Goal: Task Accomplishment & Management: Complete application form

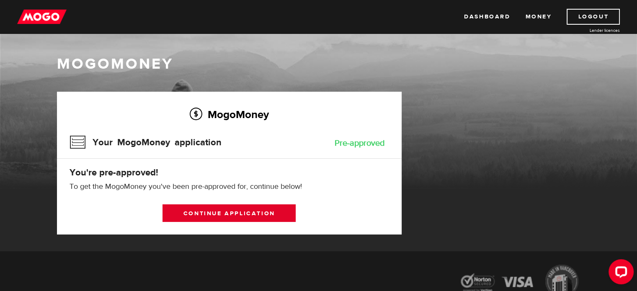
click at [269, 216] on link "Continue application" at bounding box center [229, 213] width 133 height 18
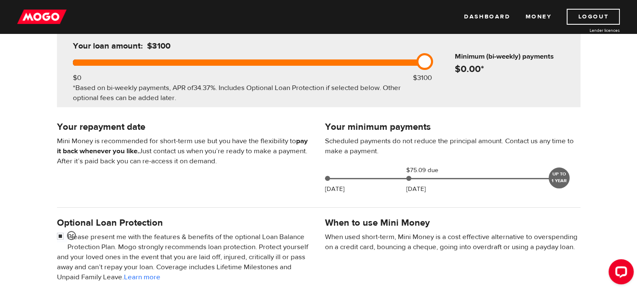
scroll to position [126, 0]
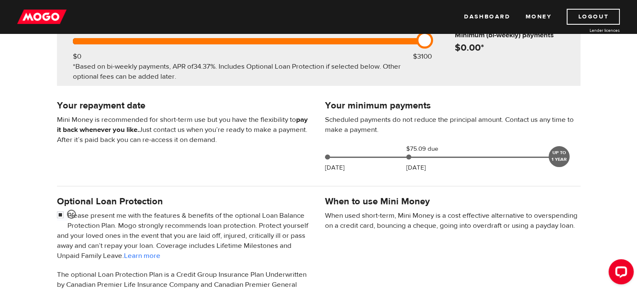
click at [439, 203] on div "When to use Mini Money When used short-term, Mini Money is a cost effective alt…" at bounding box center [453, 216] width 268 height 45
drag, startPoint x: 411, startPoint y: 148, endPoint x: 418, endPoint y: 147, distance: 6.8
click at [418, 147] on span "$75.09 due" at bounding box center [427, 149] width 42 height 10
click at [424, 147] on span "$75.09 due" at bounding box center [427, 149] width 42 height 10
drag, startPoint x: 432, startPoint y: 150, endPoint x: 404, endPoint y: 149, distance: 27.7
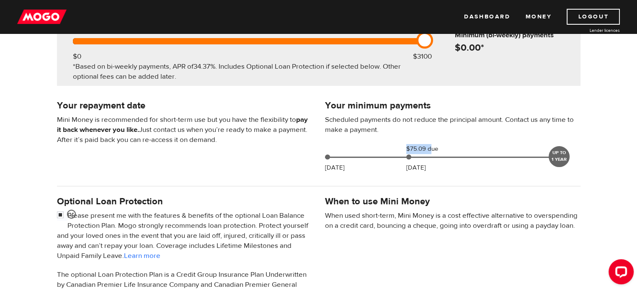
click at [404, 149] on div "$75.09 due Aug 29" at bounding box center [443, 149] width 81 height 10
copy span "$75.09 d"
drag, startPoint x: 454, startPoint y: 101, endPoint x: 456, endPoint y: 110, distance: 9.0
click at [456, 110] on h4 "Your minimum payments" at bounding box center [453, 106] width 256 height 12
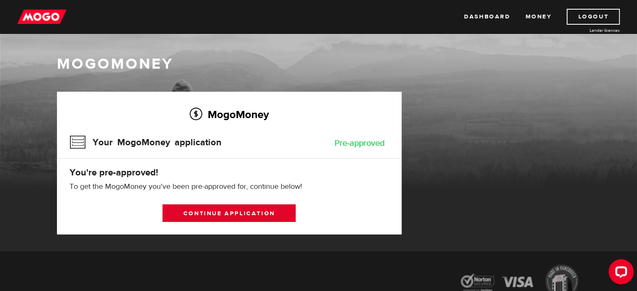
click at [235, 211] on link "Continue application" at bounding box center [229, 213] width 133 height 18
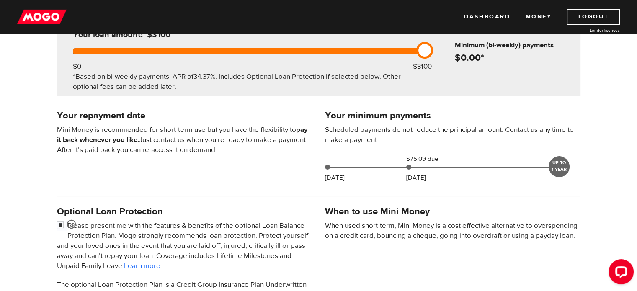
scroll to position [126, 0]
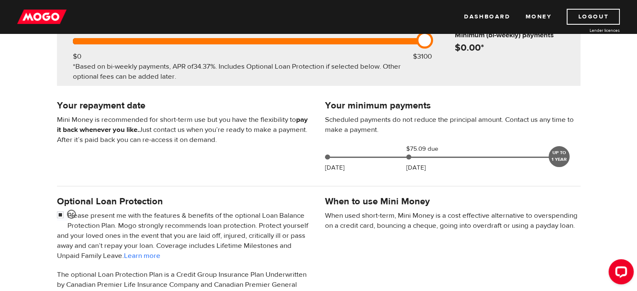
click at [422, 163] on p "Aug 29" at bounding box center [416, 168] width 20 height 10
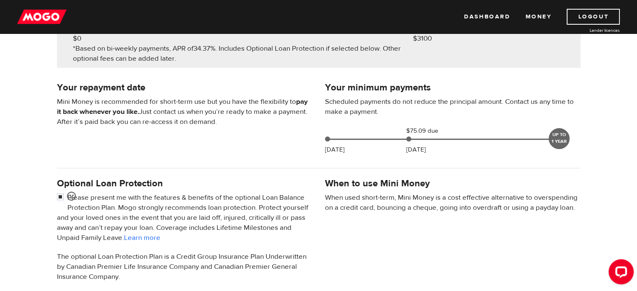
scroll to position [168, 0]
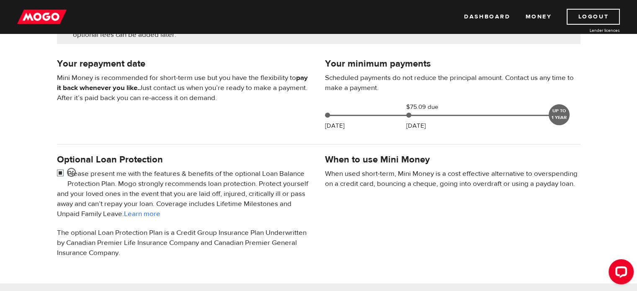
click at [62, 174] on input "checkbox" at bounding box center [62, 174] width 10 height 10
checkbox input "false"
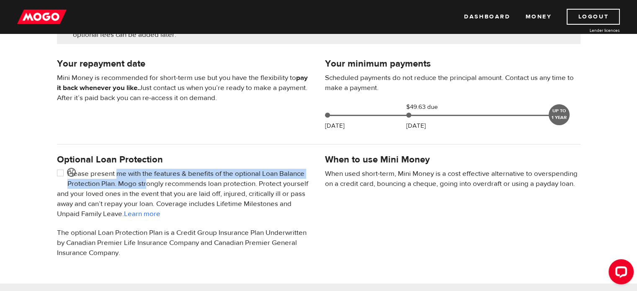
drag, startPoint x: 115, startPoint y: 177, endPoint x: 161, endPoint y: 185, distance: 46.8
click at [161, 185] on p "Please present me with the features & benefits of the optional Loan Balance Pro…" at bounding box center [185, 194] width 256 height 50
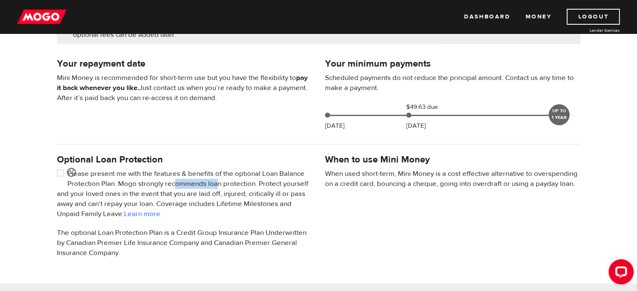
drag, startPoint x: 186, startPoint y: 183, endPoint x: 208, endPoint y: 191, distance: 24.0
click at [228, 184] on p "Please present me with the features & benefits of the optional Loan Balance Pro…" at bounding box center [185, 194] width 256 height 50
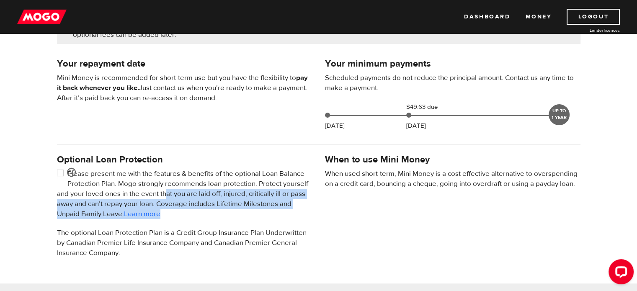
drag, startPoint x: 176, startPoint y: 196, endPoint x: 267, endPoint y: 209, distance: 91.8
click at [267, 209] on p "Please present me with the features & benefits of the optional Loan Balance Pro…" at bounding box center [185, 194] width 256 height 50
click at [265, 215] on p "Please present me with the features & benefits of the optional Loan Balance Pro…" at bounding box center [185, 194] width 256 height 50
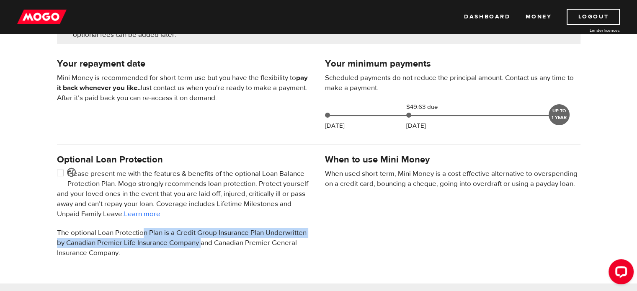
drag, startPoint x: 144, startPoint y: 230, endPoint x: 201, endPoint y: 240, distance: 58.1
click at [201, 240] on p "The optional Loan Protection Plan is a Credit Group Insurance Plan Underwritten…" at bounding box center [185, 243] width 256 height 30
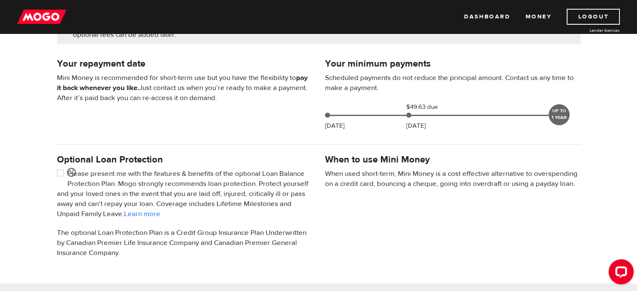
click at [261, 248] on p "The optional Loan Protection Plan is a Credit Group Insurance Plan Underwritten…" at bounding box center [185, 243] width 256 height 30
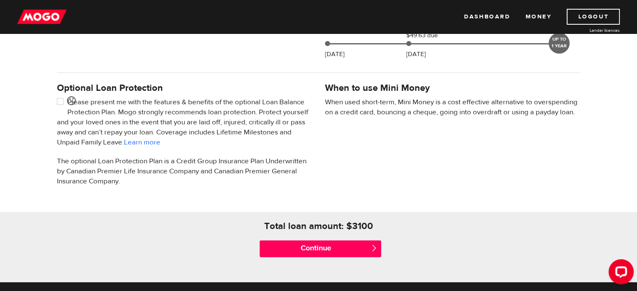
scroll to position [251, 0]
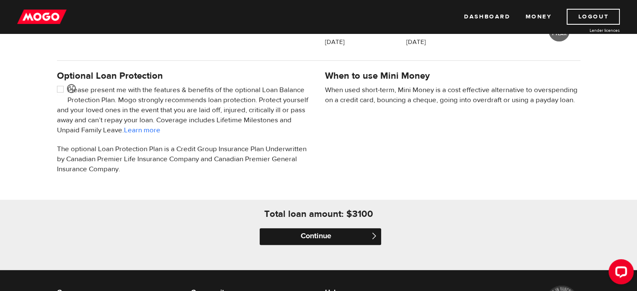
click at [304, 233] on input "Continue" at bounding box center [321, 236] width 122 height 17
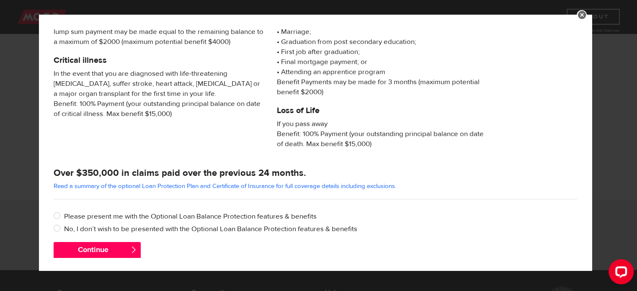
scroll to position [162, 0]
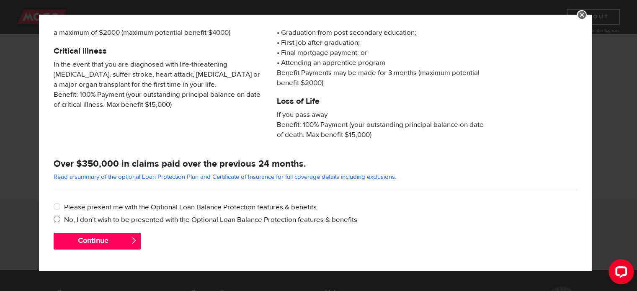
click at [163, 218] on label "No, I don’t wish to be presented with the Optional Loan Balance Protection feat…" at bounding box center [320, 220] width 513 height 10
click at [64, 218] on input "No, I don’t wish to be presented with the Optional Loan Balance Protection feat…" at bounding box center [59, 220] width 10 height 10
radio input "true"
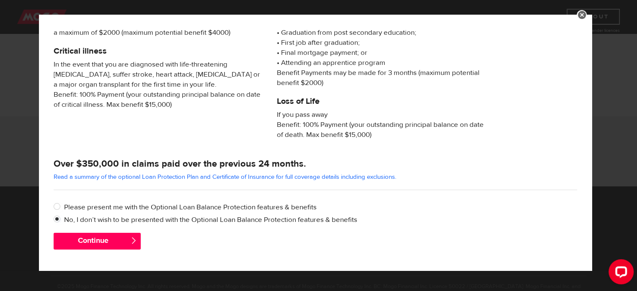
click at [130, 243] on span "" at bounding box center [133, 240] width 7 height 7
click at [104, 242] on button "Continue" at bounding box center [97, 241] width 87 height 17
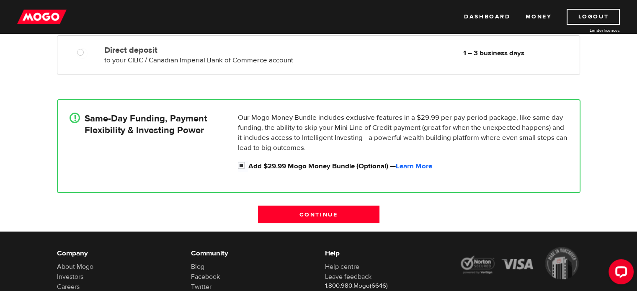
scroll to position [126, 0]
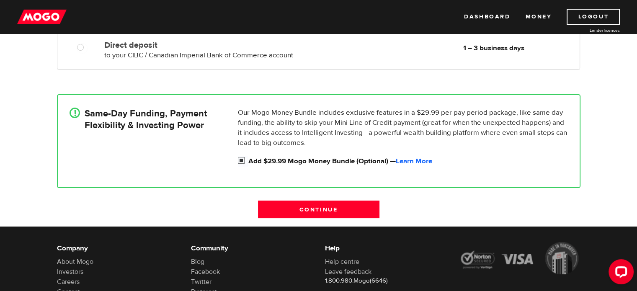
click at [241, 160] on input "Add $29.99 Mogo Money Bundle (Optional) — Learn More" at bounding box center [243, 161] width 10 height 10
checkbox input "false"
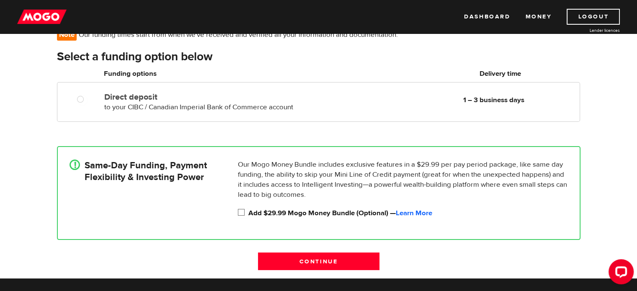
scroll to position [84, 0]
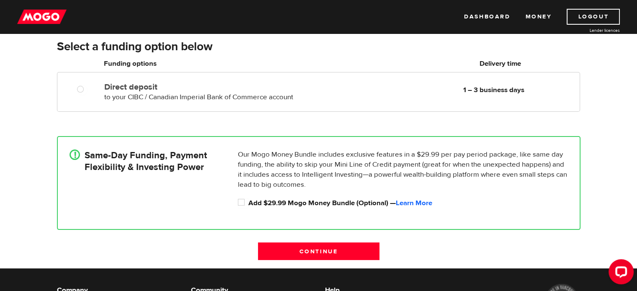
click at [200, 259] on div "Continue" at bounding box center [319, 256] width 536 height 26
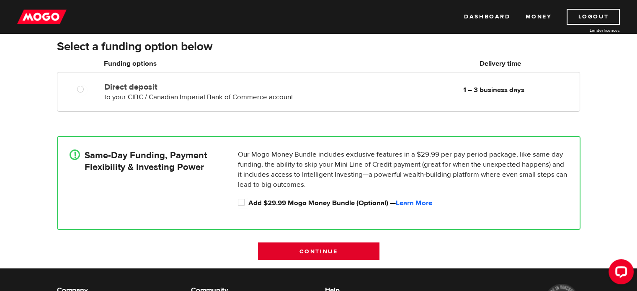
click at [284, 249] on input "Continue" at bounding box center [319, 252] width 122 height 18
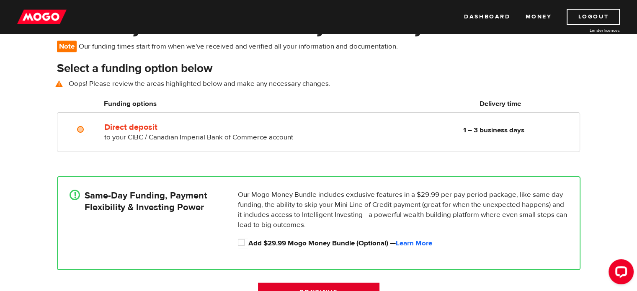
scroll to position [60, 0]
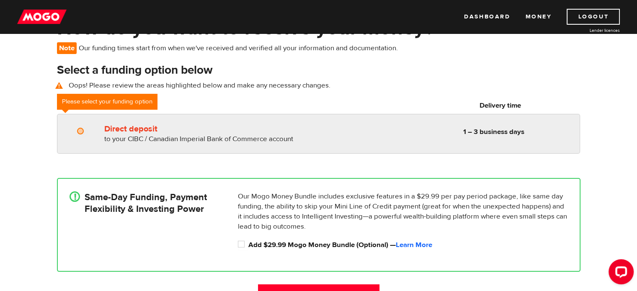
radio input "true"
click at [129, 133] on div "Direct deposit to your CIBC / Canadian Imperial Bank of Commerce account Delive…" at bounding box center [200, 132] width 199 height 23
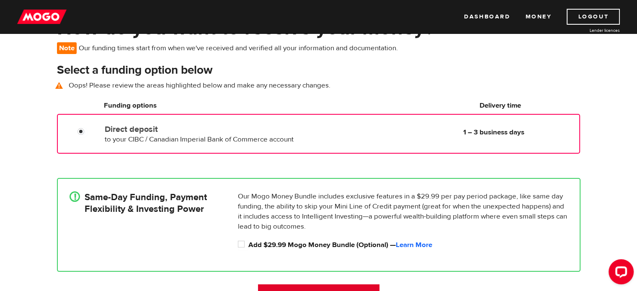
click at [304, 287] on input "Continue" at bounding box center [319, 293] width 122 height 18
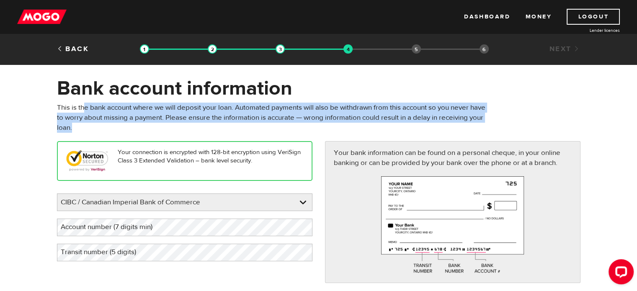
drag, startPoint x: 83, startPoint y: 107, endPoint x: 251, endPoint y: 124, distance: 168.4
click at [251, 123] on p "This is the bank account where we will deposit your loan. Automated payments wi…" at bounding box center [274, 118] width 434 height 30
click at [260, 134] on div "This is the bank account where we will deposit your loan. Automated payments wi…" at bounding box center [274, 122] width 447 height 39
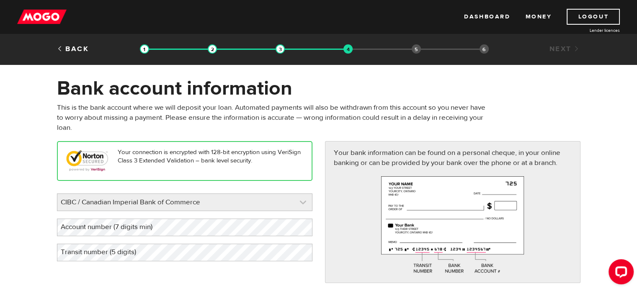
click at [246, 196] on link at bounding box center [184, 202] width 255 height 17
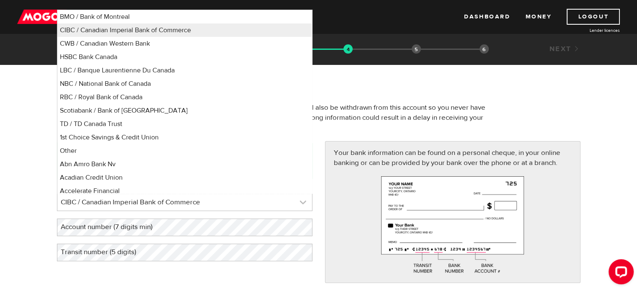
click at [250, 204] on link at bounding box center [184, 202] width 255 height 17
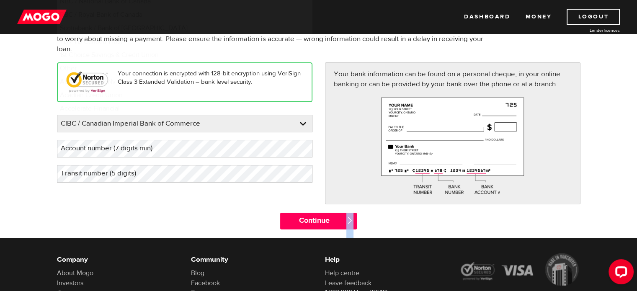
click at [161, 212] on html "Dashboard Money Logout Lender licences STEP 4 Loan approval Loan select Funding…" at bounding box center [318, 66] width 637 height 291
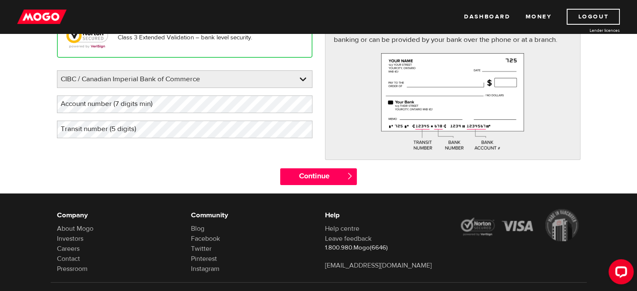
click at [220, 147] on div "Your connection is encrypted with 128-bit encryption using VeriSign Class 3 Ext…" at bounding box center [319, 93] width 536 height 150
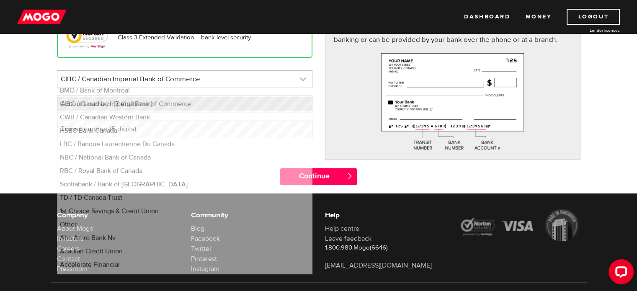
click at [230, 82] on link at bounding box center [184, 79] width 255 height 17
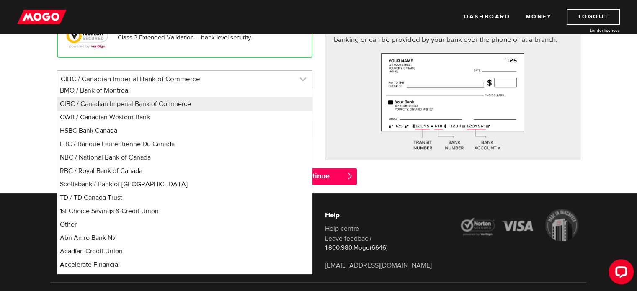
click at [230, 82] on link at bounding box center [184, 79] width 255 height 17
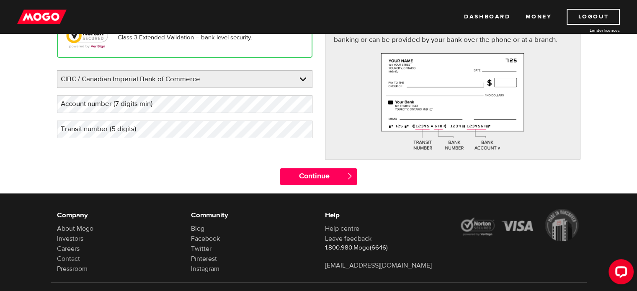
click at [149, 151] on div "Your connection is encrypted with 128-bit encryption using VeriSign Class 3 Ext…" at bounding box center [319, 93] width 536 height 150
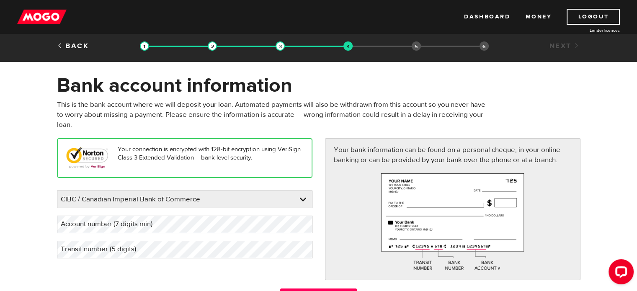
scroll to position [0, 0]
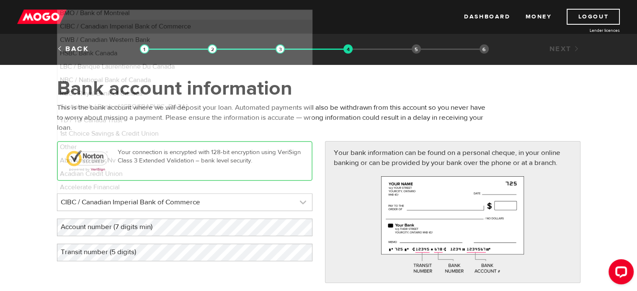
click at [292, 199] on link at bounding box center [184, 202] width 255 height 17
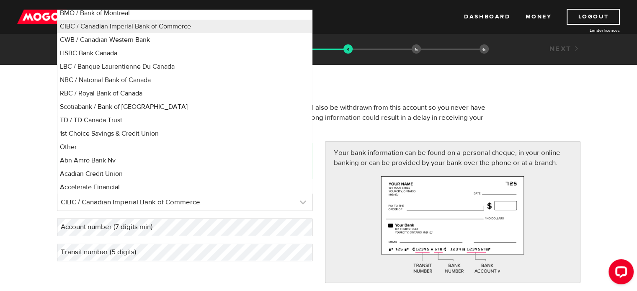
click at [292, 199] on link at bounding box center [184, 202] width 255 height 17
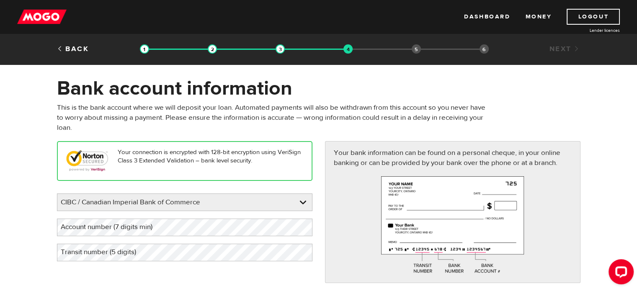
click at [303, 186] on div "Your connection is encrypted with 128-bit encryption using VeriSign Class 3 Ext…" at bounding box center [185, 205] width 268 height 128
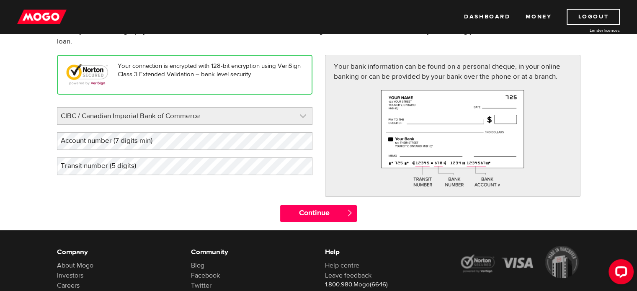
scroll to position [84, 0]
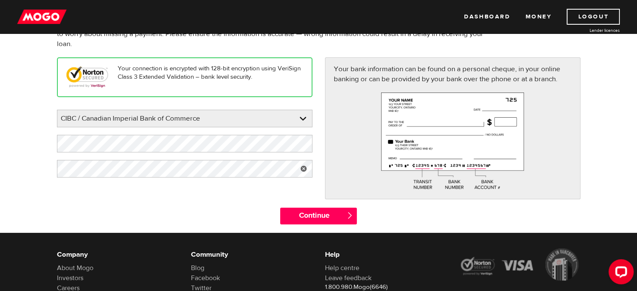
click at [116, 182] on div "Your connection is encrypted with 128-bit encryption using VeriSign Class 3 Ext…" at bounding box center [185, 121] width 268 height 128
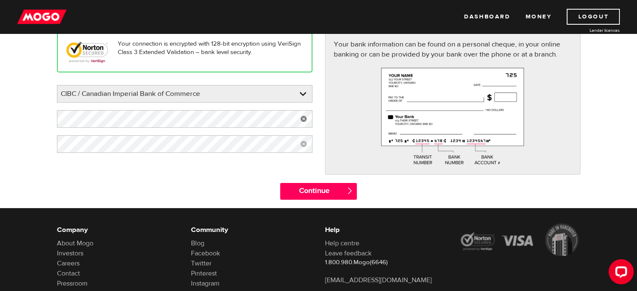
scroll to position [126, 0]
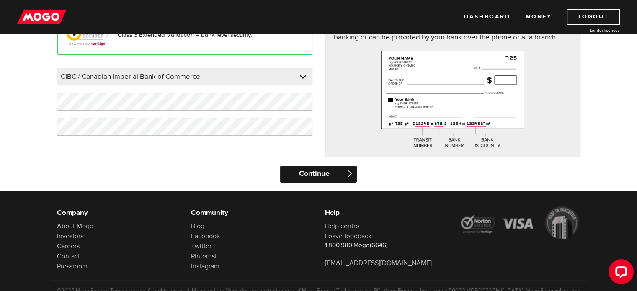
click at [312, 174] on input "Continue" at bounding box center [318, 174] width 77 height 17
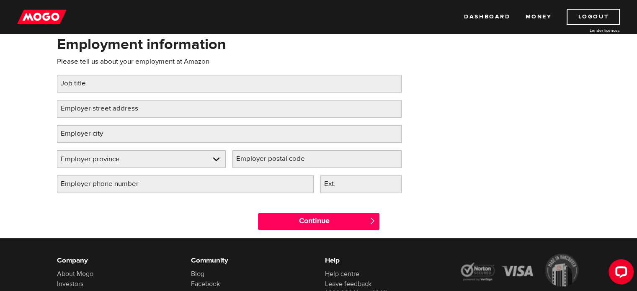
scroll to position [66, 0]
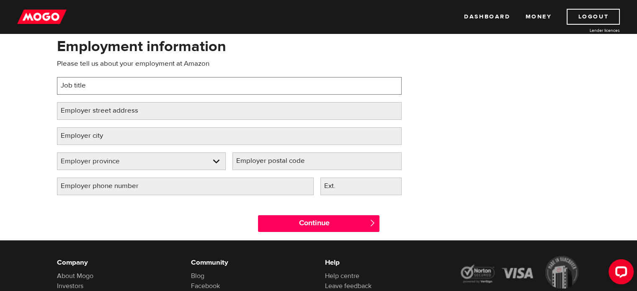
click at [167, 87] on input "Job title" at bounding box center [229, 86] width 345 height 18
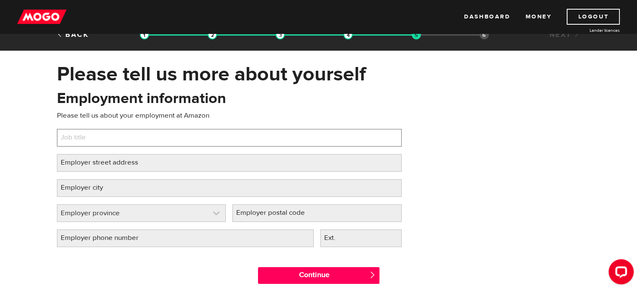
scroll to position [0, 0]
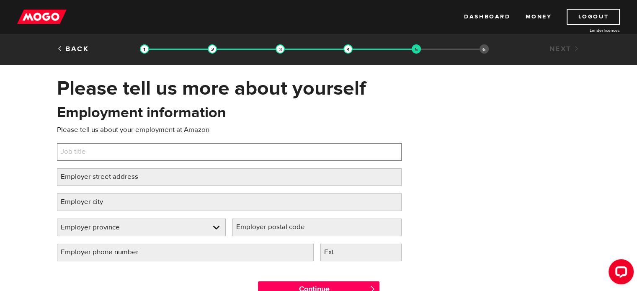
type input "A"
type input "Company Associate"
click at [173, 154] on input "Company Associate" at bounding box center [229, 152] width 345 height 18
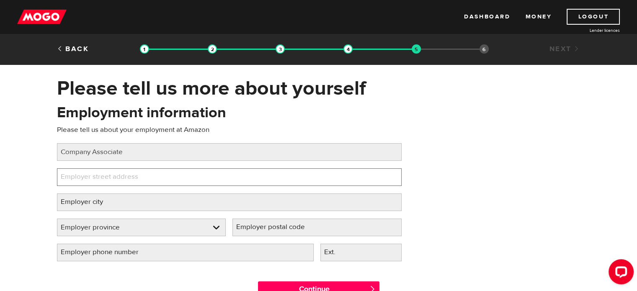
click at [171, 170] on input "Employer street address" at bounding box center [229, 177] width 345 height 18
paste input "[STREET_ADDRESS][PERSON_NAME]"
drag, startPoint x: 152, startPoint y: 178, endPoint x: 211, endPoint y: 179, distance: 58.7
click at [211, 179] on input "[STREET_ADDRESS][PERSON_NAME]" at bounding box center [229, 177] width 345 height 18
type input "[STREET_ADDRESS][PERSON_NAME]"
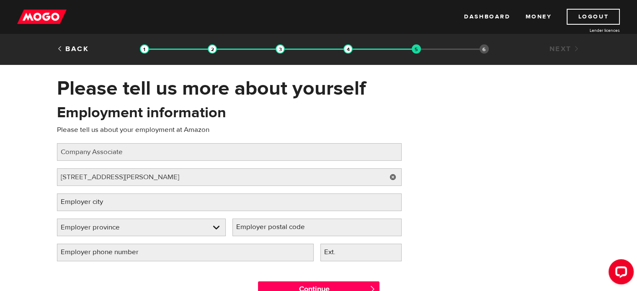
click at [275, 225] on label "Employer postal code" at bounding box center [278, 227] width 90 height 17
click at [275, 225] on input "Employer postal code" at bounding box center [317, 228] width 169 height 18
paste input "L1M 1W6"
type input "L1M 1W6"
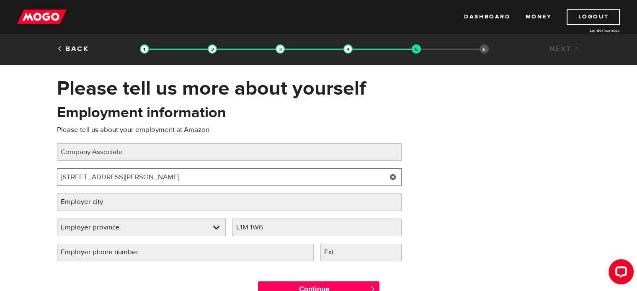
drag, startPoint x: 164, startPoint y: 176, endPoint x: 141, endPoint y: 176, distance: 23.5
click at [141, 176] on input "5185 Garrard Rd, Whitby, ON" at bounding box center [229, 177] width 345 height 18
click at [113, 177] on input "5185 Garrard Rd, Whitby" at bounding box center [229, 177] width 345 height 18
type input "[STREET_ADDRESS][PERSON_NAME]"
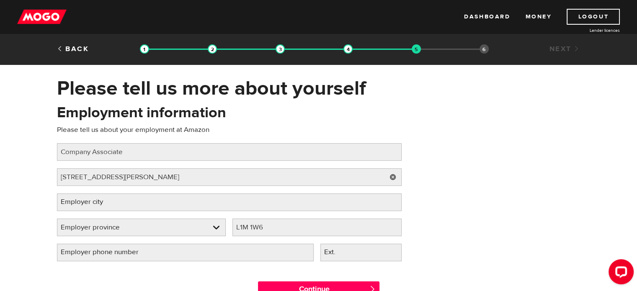
click at [110, 208] on label "Employer city" at bounding box center [88, 202] width 63 height 17
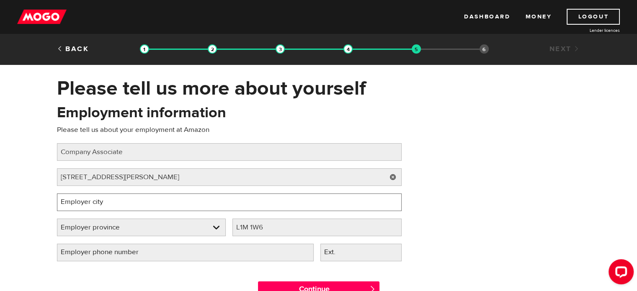
click at [110, 208] on input "Employer city" at bounding box center [229, 203] width 345 height 18
paste input "Whitby"
type input "Whitby"
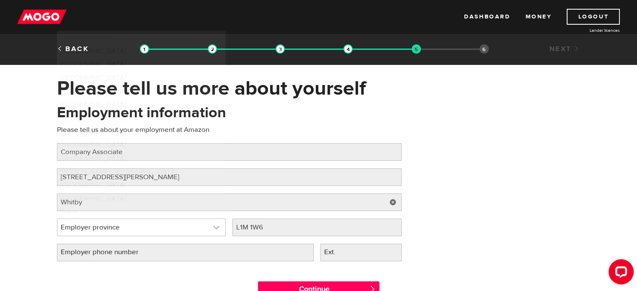
click at [105, 222] on link at bounding box center [141, 227] width 168 height 17
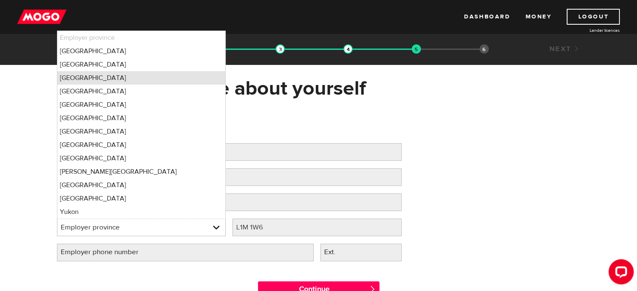
click at [113, 80] on li "Ontario" at bounding box center [141, 77] width 168 height 13
select select "ON"
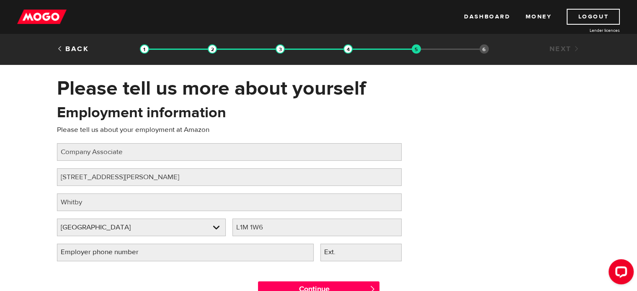
click at [127, 254] on label "Employer phone number" at bounding box center [106, 252] width 99 height 17
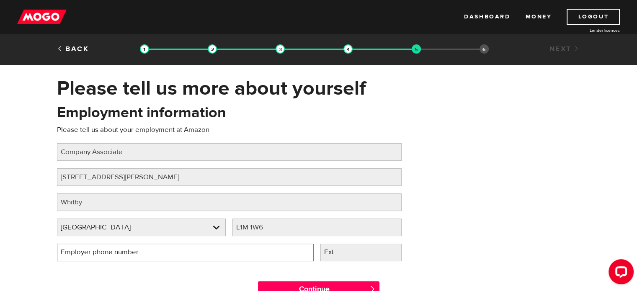
click at [127, 254] on input "Employer phone number" at bounding box center [185, 253] width 257 height 18
click at [459, 187] on div "Employment information Please tell us about your employment at Amazon Job title…" at bounding box center [319, 186] width 536 height 166
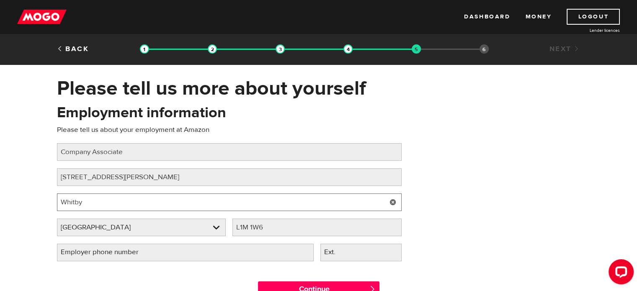
click at [65, 202] on input "Whitby" at bounding box center [229, 203] width 345 height 18
type input "Whitby"
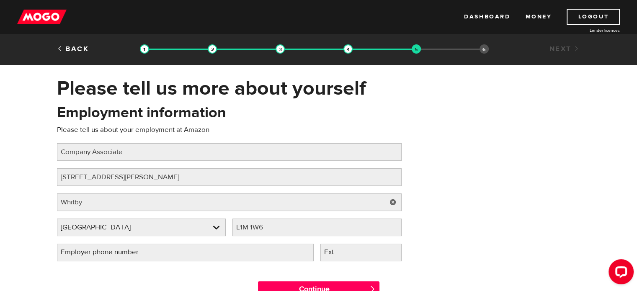
click at [496, 166] on div "Employment information Please tell us about your employment at Amazon Job title…" at bounding box center [319, 186] width 536 height 166
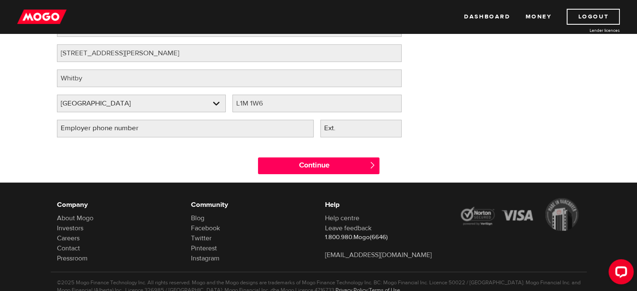
scroll to position [126, 0]
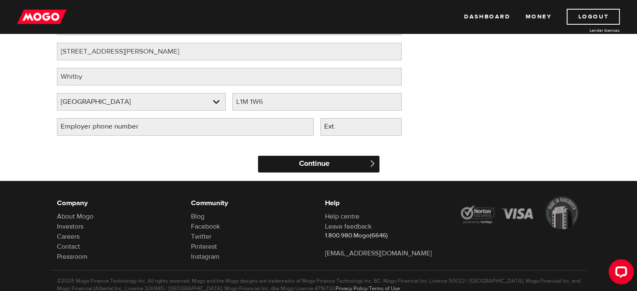
click at [337, 162] on input "Continue" at bounding box center [319, 164] width 122 height 17
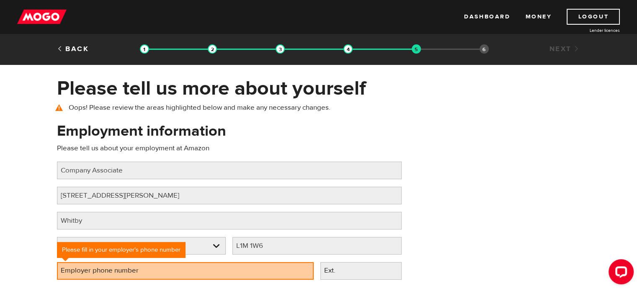
click at [132, 266] on label "Employer phone number" at bounding box center [106, 270] width 99 height 17
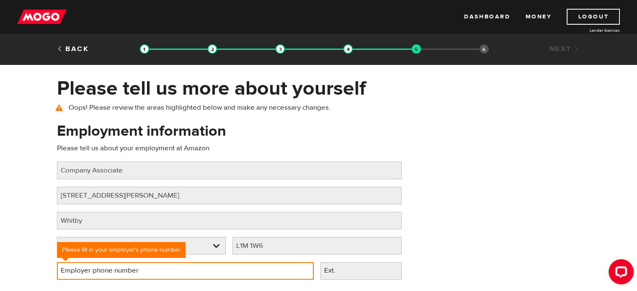
click at [132, 266] on input "Employer phone number" at bounding box center [185, 271] width 257 height 18
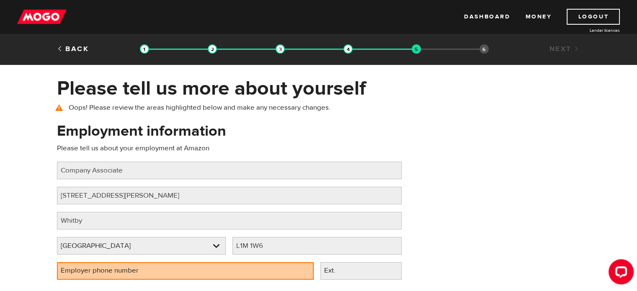
click at [179, 244] on div "Please fill in your employer's phone number" at bounding box center [121, 250] width 129 height 16
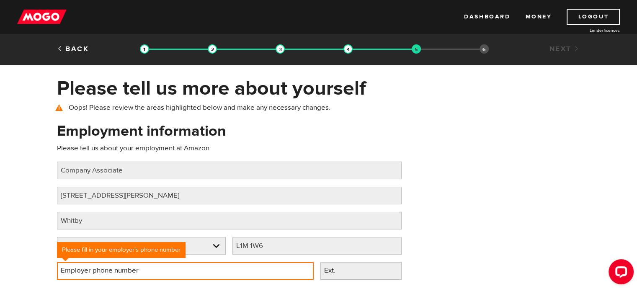
click at [159, 272] on input "Employer phone number" at bounding box center [185, 271] width 257 height 18
type input "(888) 470-1688"
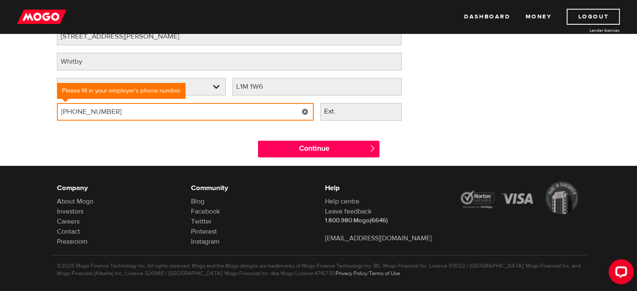
scroll to position [168, 0]
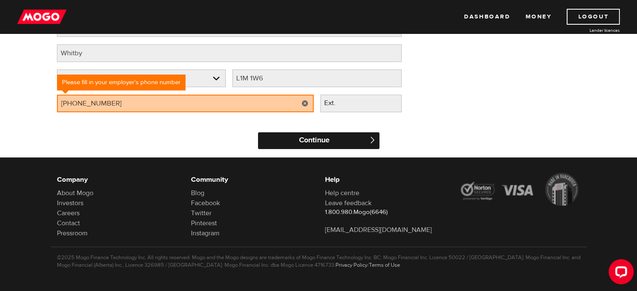
click at [278, 139] on input "Continue" at bounding box center [319, 140] width 122 height 17
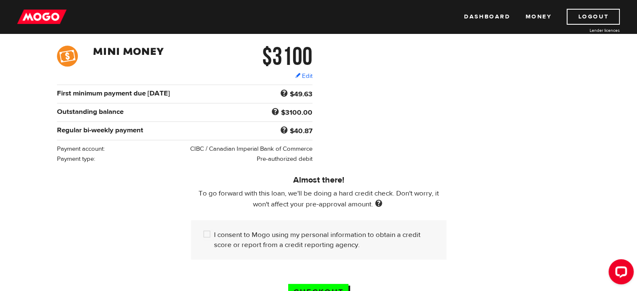
scroll to position [126, 0]
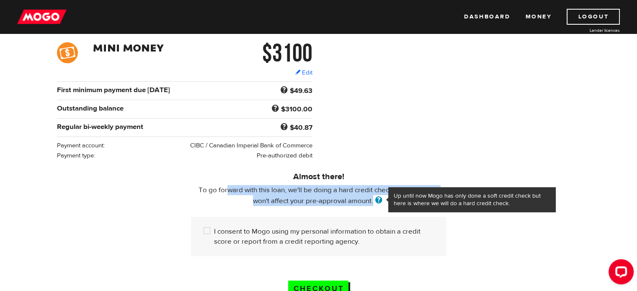
drag, startPoint x: 225, startPoint y: 188, endPoint x: 376, endPoint y: 197, distance: 151.5
click at [376, 197] on p "To go forward with this loan, we'll be doing a hard credit check. Don't worry, …" at bounding box center [319, 195] width 256 height 21
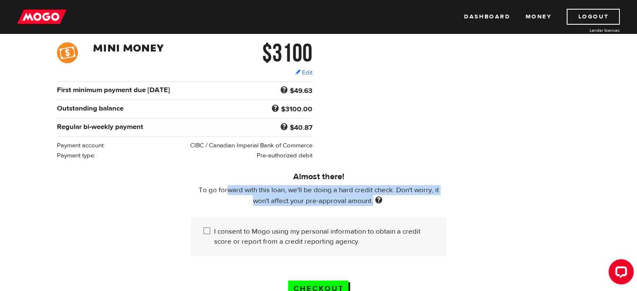
click at [209, 228] on input "I consent to Mogo using my personal information to obtain a credit score or rep…" at bounding box center [209, 232] width 10 height 10
checkbox input "true"
click at [158, 196] on div "Almost there! To go forward with this loan, we'll be doing a hard credit check.…" at bounding box center [319, 211] width 536 height 103
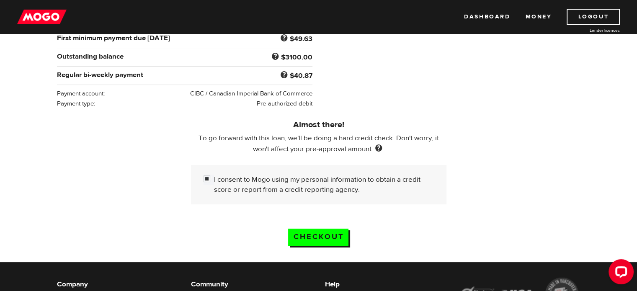
scroll to position [209, 0]
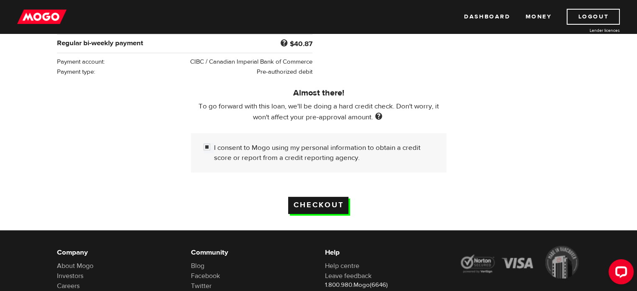
click at [303, 203] on input "Checkout" at bounding box center [318, 205] width 60 height 17
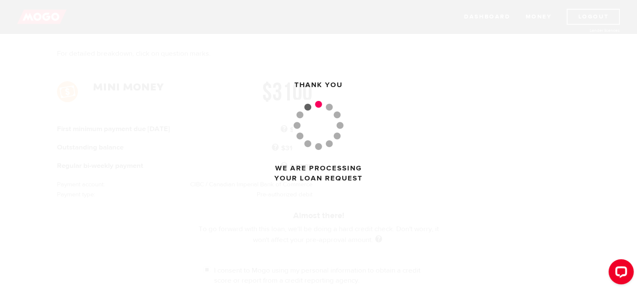
scroll to position [84, 0]
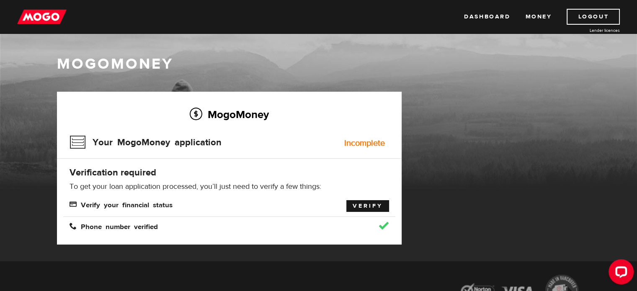
click at [353, 206] on link "Verify" at bounding box center [367, 206] width 43 height 12
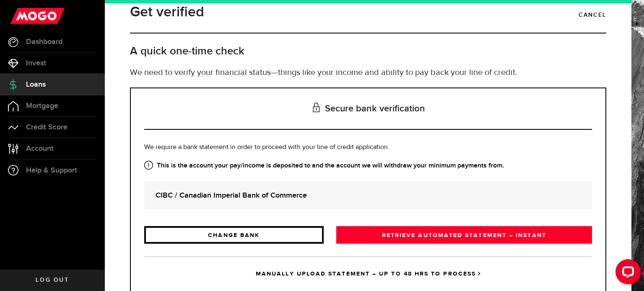
scroll to position [38, 0]
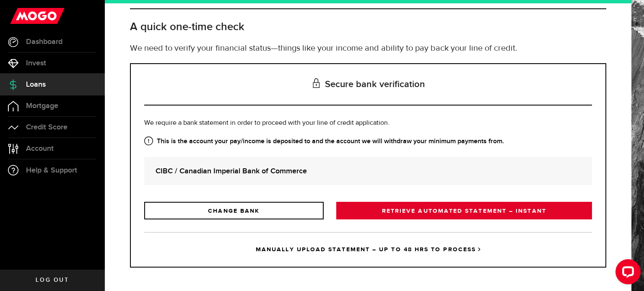
click at [347, 207] on link "RETRIEVE AUTOMATED STATEMENT – INSTANT" at bounding box center [464, 211] width 256 height 18
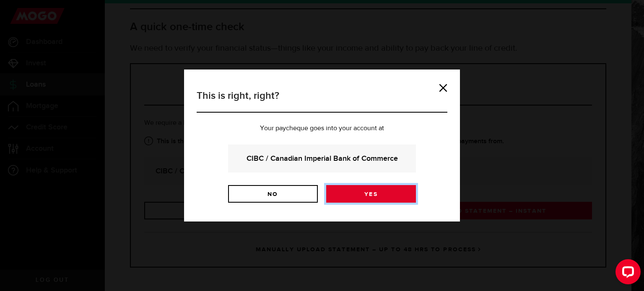
click at [337, 192] on link "Yes" at bounding box center [371, 194] width 90 height 18
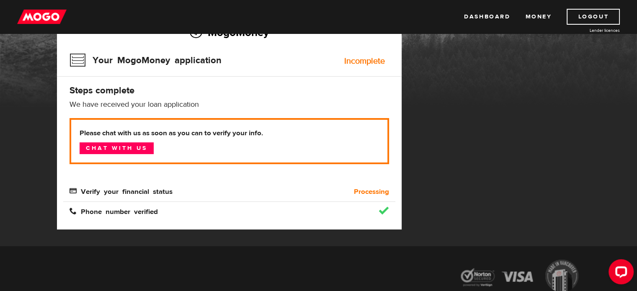
scroll to position [84, 0]
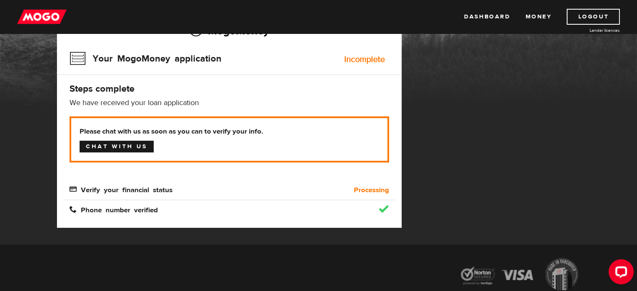
click at [136, 144] on link "Chat with us" at bounding box center [117, 147] width 74 height 12
click at [259, 133] on b "Please chat with us as soon as you can to verify your info." at bounding box center [230, 132] width 300 height 10
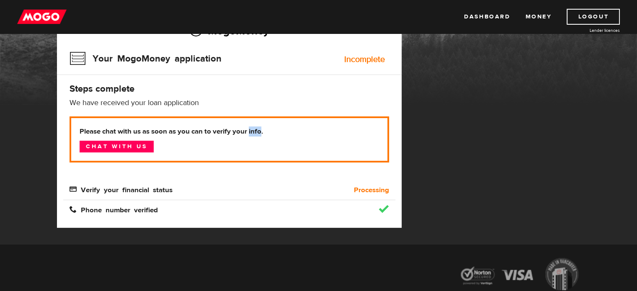
click at [259, 133] on b "Please chat with us as soon as you can to verify your info." at bounding box center [230, 132] width 300 height 10
copy b "Please chat with us as soon as you can to verify your info."
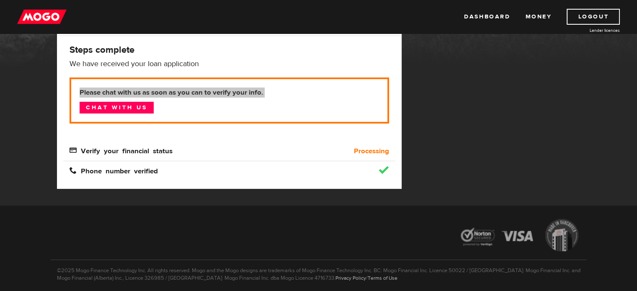
scroll to position [126, 0]
